Goal: Obtain resource: Download file/media

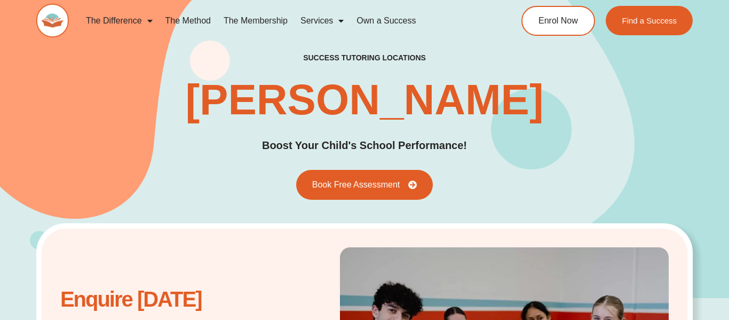
scroll to position [2817, 0]
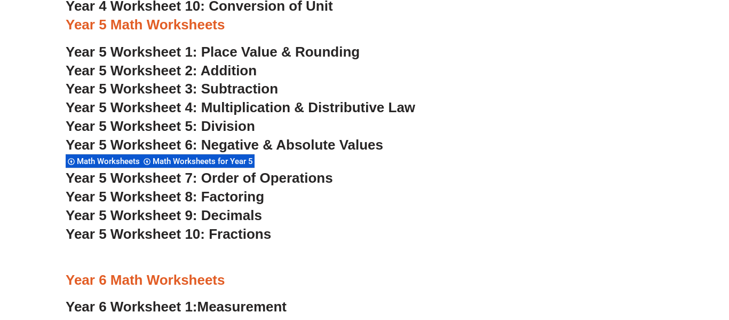
scroll to position [2252, 0]
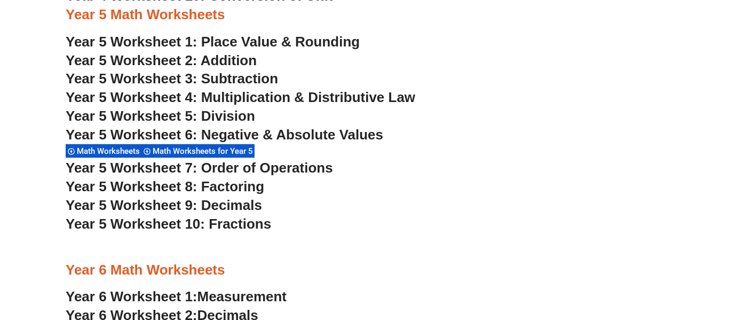
click at [277, 97] on span "Year 5 Worksheet 4: Multiplication & Distributive Law" at bounding box center [241, 97] width 350 height 16
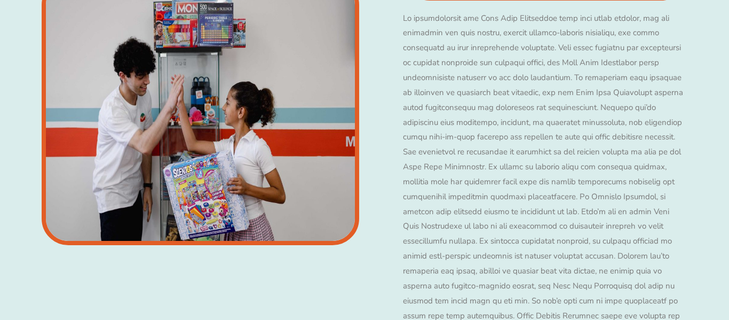
scroll to position [8246, 0]
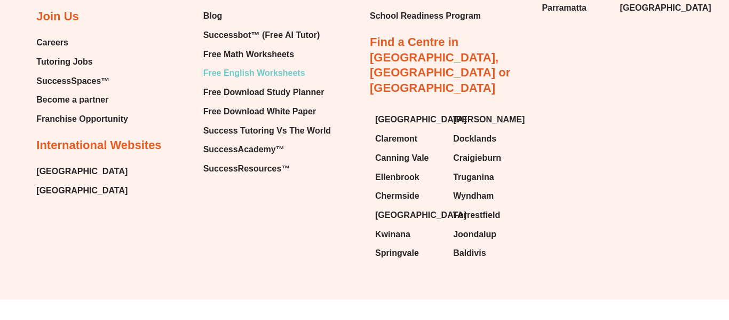
click at [253, 74] on span "Free English Worksheets" at bounding box center [254, 73] width 102 height 16
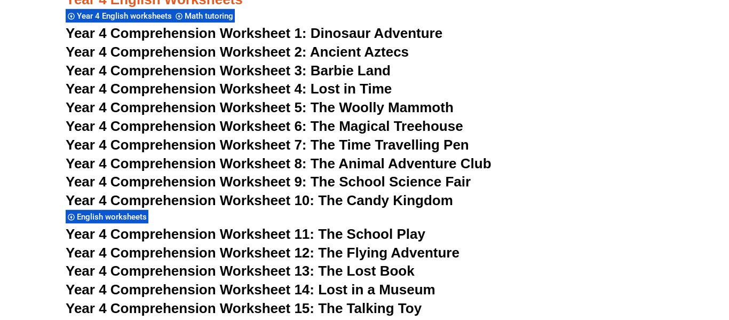
click at [300, 85] on span "Year 4 Comprehension Worksheet 4: Lost in Time" at bounding box center [229, 89] width 326 height 16
